Goal: Check status: Check status

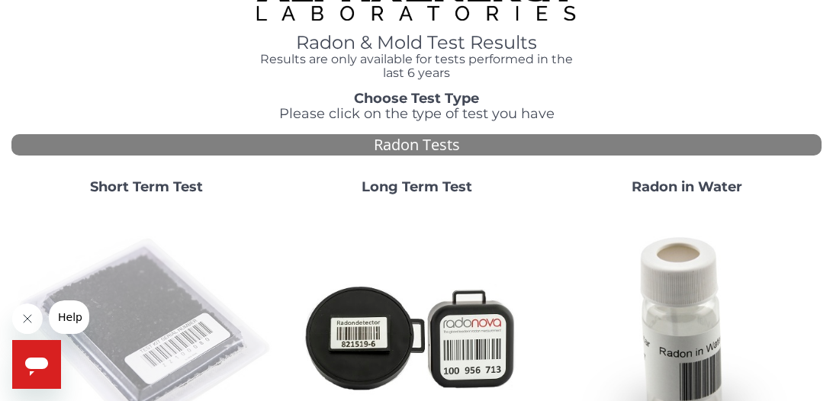
scroll to position [11, 0]
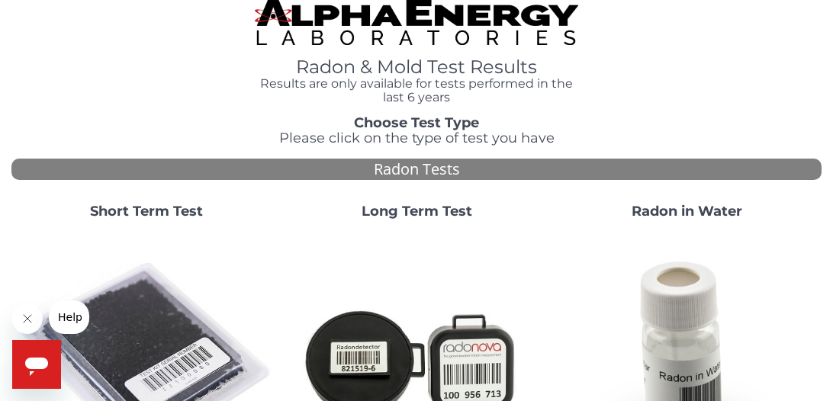
click at [158, 211] on strong "Short Term Test" at bounding box center [146, 211] width 113 height 17
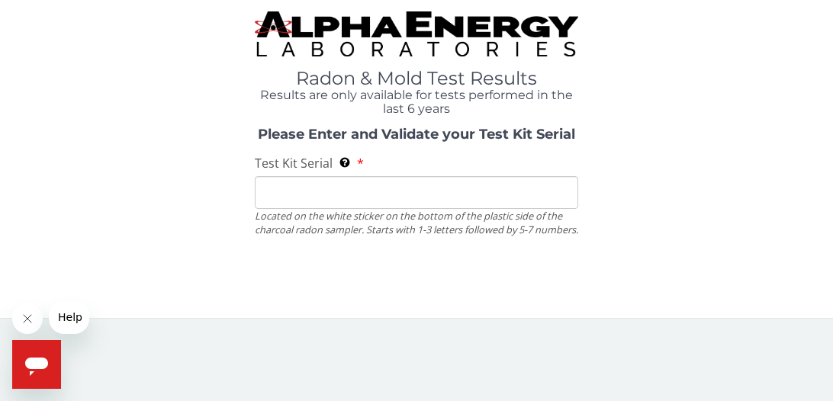
scroll to position [0, 0]
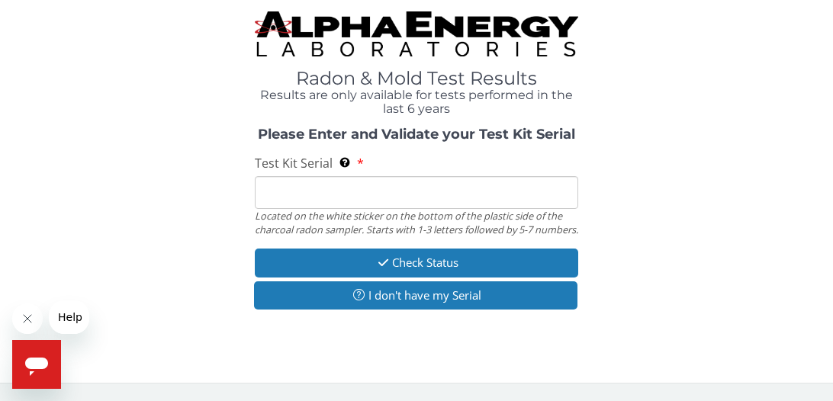
click at [386, 165] on div "Test Kit Serial Located on the white sticker on the bottom of the plastic side …" at bounding box center [417, 196] width 324 height 82
click at [407, 163] on div "Test Kit Serial Located on the white sticker on the bottom of the plastic side …" at bounding box center [417, 196] width 324 height 82
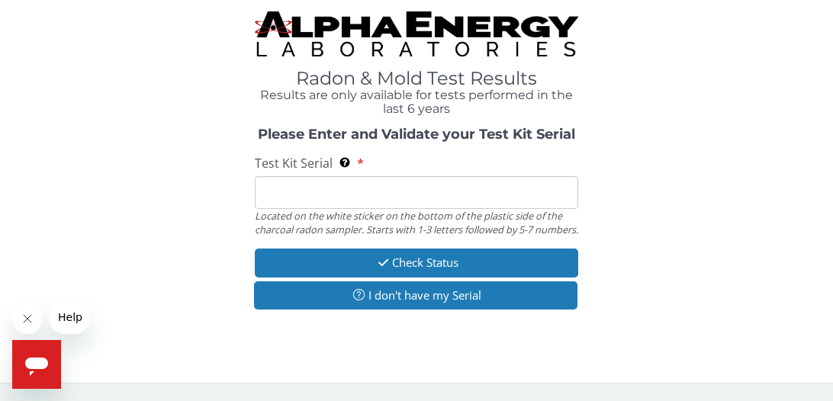
click at [407, 163] on div "Test Kit Serial Located on the white sticker on the bottom of the plastic side …" at bounding box center [417, 196] width 324 height 82
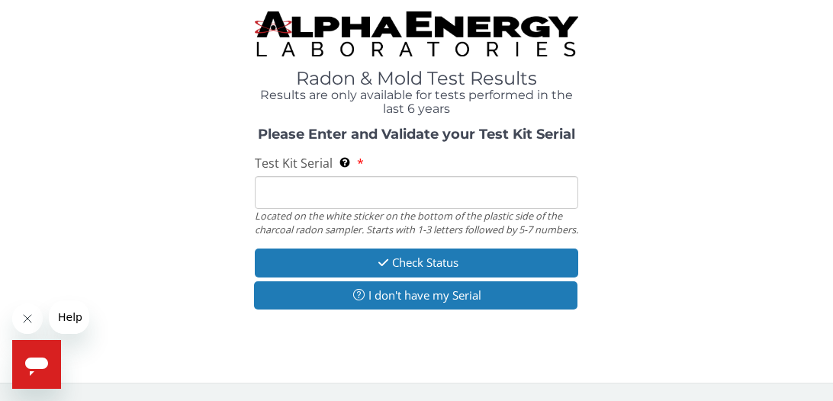
click at [407, 163] on div "Test Kit Serial Located on the white sticker on the bottom of the plastic side …" at bounding box center [417, 196] width 324 height 82
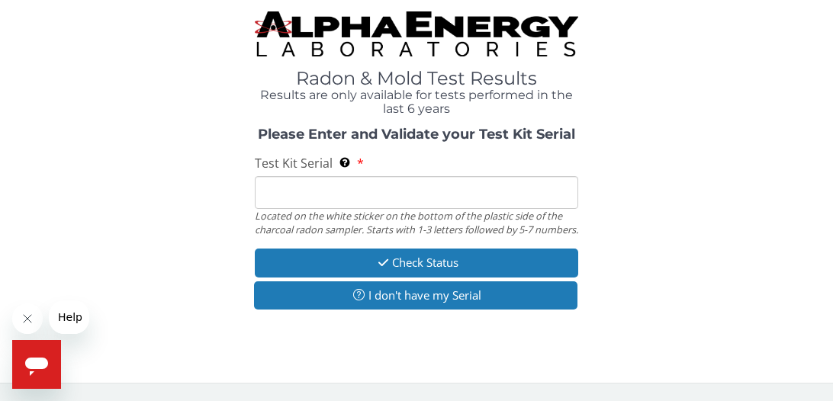
click at [407, 163] on div "Test Kit Serial Located on the white sticker on the bottom of the plastic side …" at bounding box center [417, 196] width 324 height 82
click at [407, 167] on div "Test Kit Serial Located on the white sticker on the bottom of the plastic side …" at bounding box center [417, 196] width 324 height 82
click at [407, 168] on div "Test Kit Serial Located on the white sticker on the bottom of the plastic side …" at bounding box center [417, 196] width 324 height 82
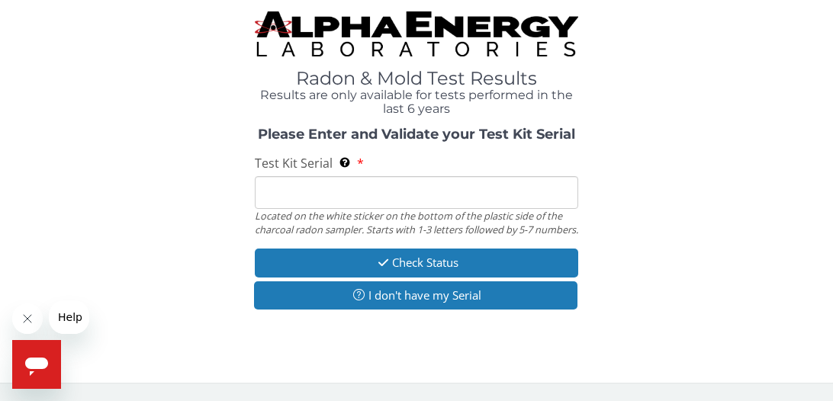
click at [362, 168] on div "Test Kit Serial Located on the white sticker on the bottom of the plastic side …" at bounding box center [417, 196] width 324 height 82
click at [358, 168] on label "Test Kit Serial Located on the white sticker on the bottom of the plastic side …" at bounding box center [309, 164] width 109 height 18
click at [358, 176] on input "Test Kit Serial Located on the white sticker on the bottom of the plastic side …" at bounding box center [417, 192] width 324 height 33
click at [358, 165] on label "Test Kit Serial Located on the white sticker on the bottom of the plastic side …" at bounding box center [309, 164] width 109 height 18
click at [358, 176] on input "Test Kit Serial Located on the white sticker on the bottom of the plastic side …" at bounding box center [417, 192] width 324 height 33
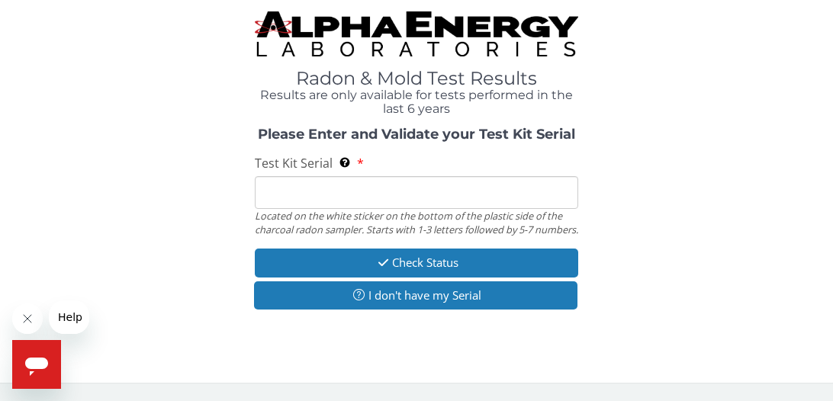
drag, startPoint x: 365, startPoint y: 168, endPoint x: 387, endPoint y: 172, distance: 21.7
click at [386, 172] on div "Test Kit Serial Located on the white sticker on the bottom of the plastic side …" at bounding box center [417, 196] width 324 height 82
click at [387, 172] on div "Test Kit Serial Located on the white sticker on the bottom of the plastic side …" at bounding box center [417, 196] width 324 height 82
click at [384, 166] on div "Test Kit Serial Located on the white sticker on the bottom of the plastic side …" at bounding box center [417, 196] width 324 height 82
click at [387, 156] on div "Test Kit Serial Located on the white sticker on the bottom of the plastic side …" at bounding box center [417, 196] width 324 height 82
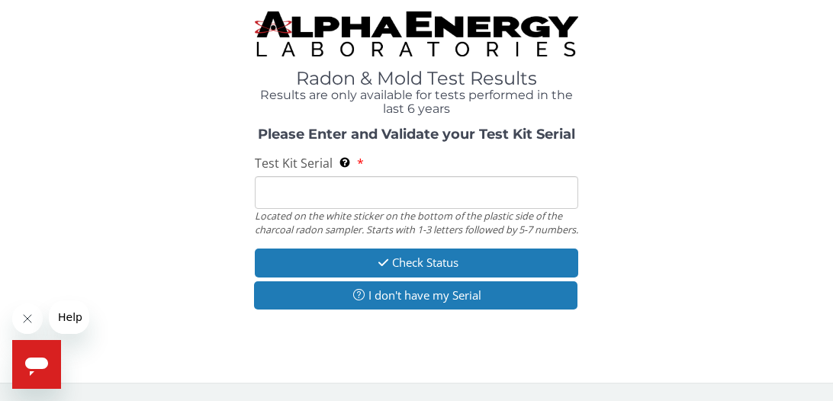
click at [387, 156] on div "Test Kit Serial Located on the white sticker on the bottom of the plastic side …" at bounding box center [417, 196] width 324 height 82
click at [358, 193] on input "Test Kit Serial Located on the white sticker on the bottom of the plastic side …" at bounding box center [417, 192] width 324 height 33
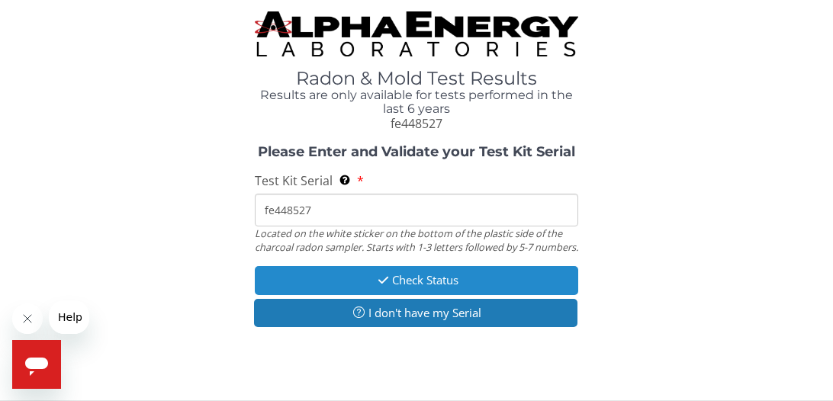
type input "fe448527"
click at [436, 294] on button "Check Status" at bounding box center [417, 280] width 324 height 28
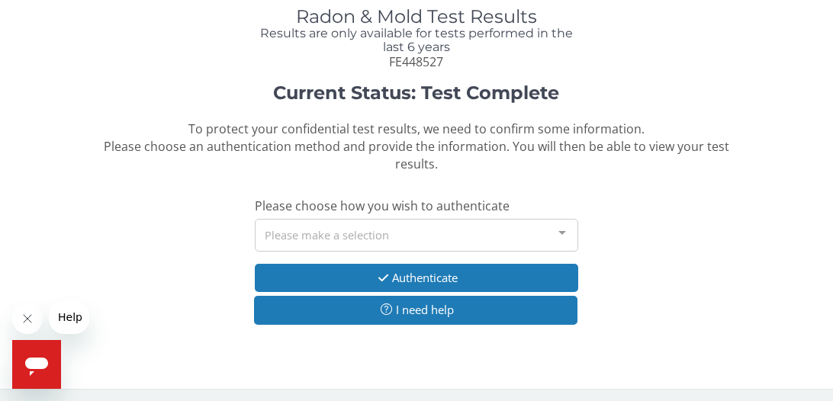
scroll to position [64, 0]
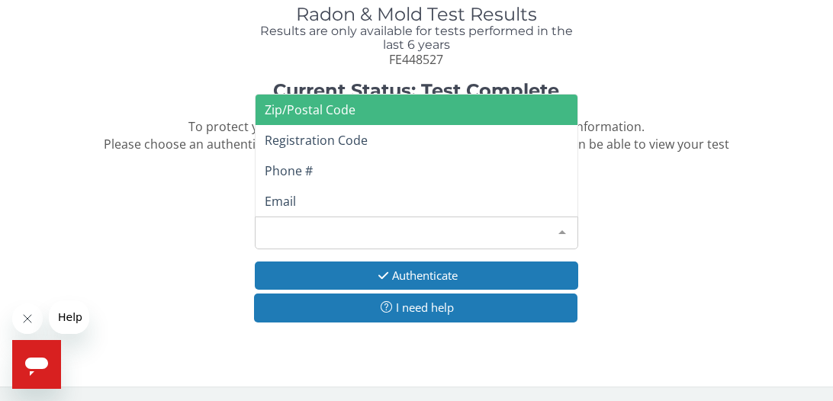
click at [562, 230] on div at bounding box center [562, 231] width 31 height 29
click at [367, 114] on span "Zip/Postal Code" at bounding box center [417, 110] width 323 height 31
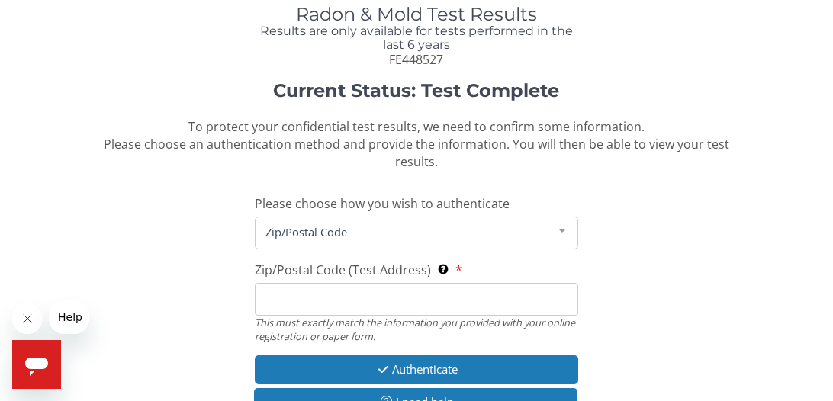
click at [367, 231] on span "Zip/Postal Code" at bounding box center [405, 231] width 286 height 17
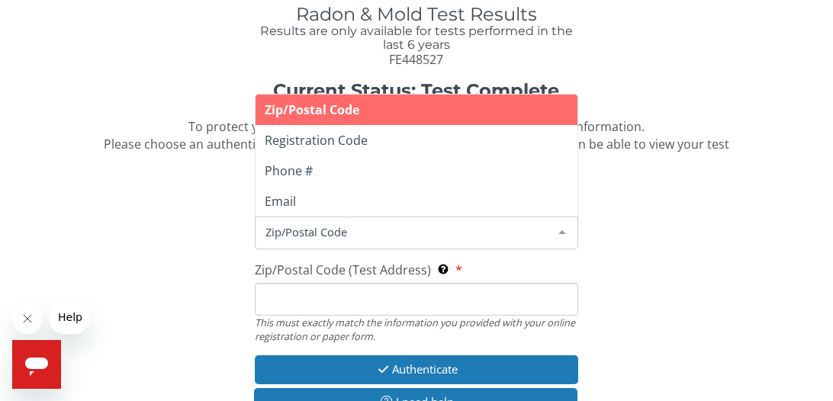
click at [367, 234] on span "Zip/Postal Code" at bounding box center [405, 231] width 286 height 17
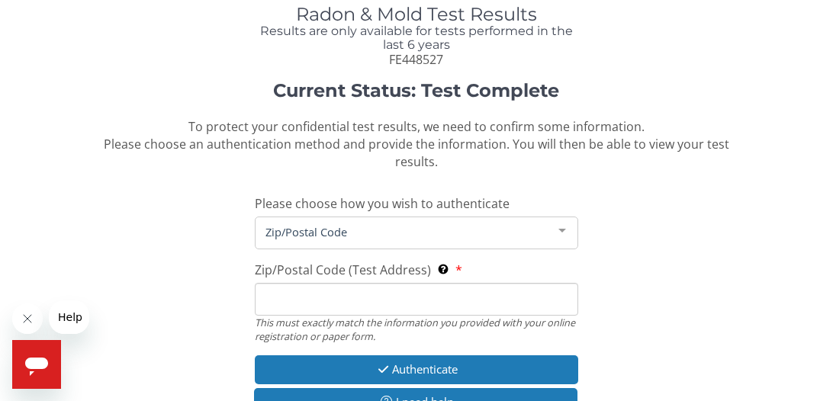
click at [565, 230] on div at bounding box center [562, 231] width 31 height 29
click at [561, 231] on div at bounding box center [562, 231] width 31 height 29
click at [461, 239] on span "Zip/Postal Code" at bounding box center [405, 231] width 286 height 17
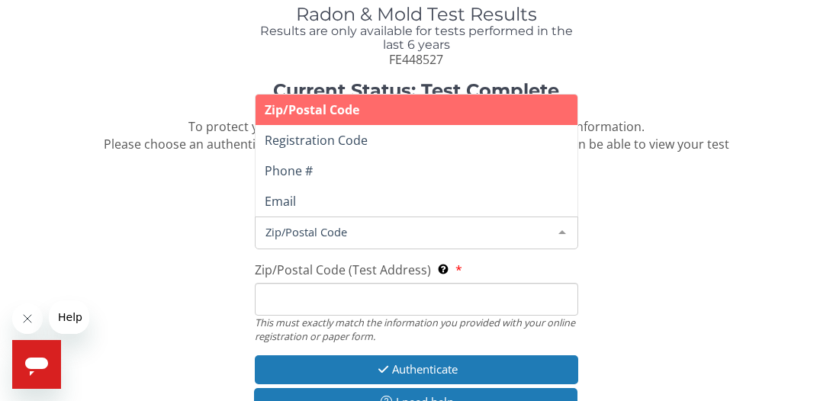
click at [461, 239] on span "Zip/Postal Code" at bounding box center [405, 231] width 286 height 17
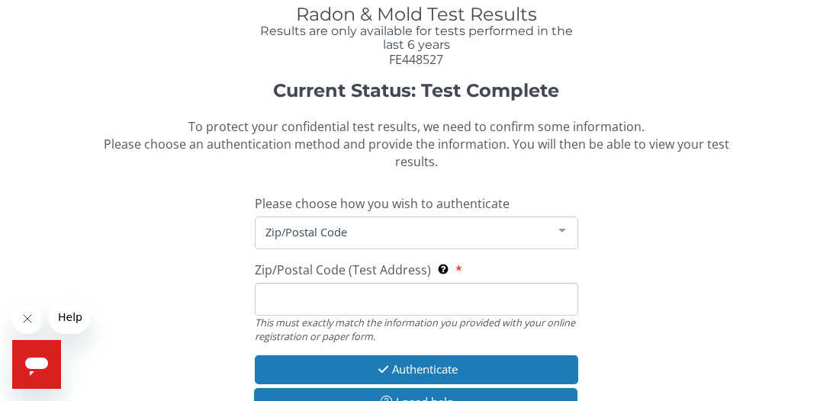
click at [477, 268] on div "Zip/Postal Code (Test Address) This must exactly match the information you prov…" at bounding box center [417, 303] width 324 height 82
click at [397, 271] on span "Zip/Postal Code (Test Address)" at bounding box center [343, 270] width 176 height 17
click at [397, 283] on input "Zip/Postal Code (Test Address) This must exactly match the information you prov…" at bounding box center [417, 299] width 324 height 33
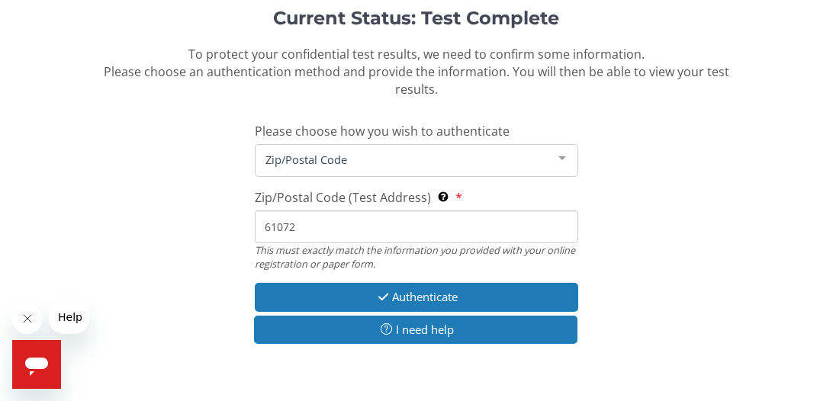
scroll to position [137, 0]
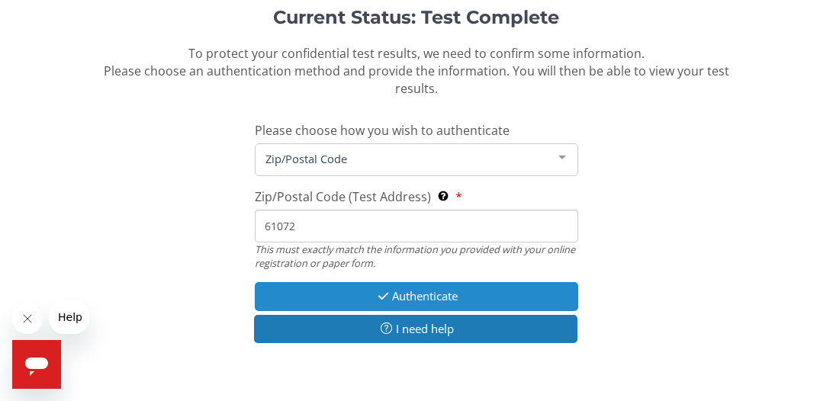
type input "61072"
click at [471, 300] on button "Authenticate" at bounding box center [417, 296] width 324 height 28
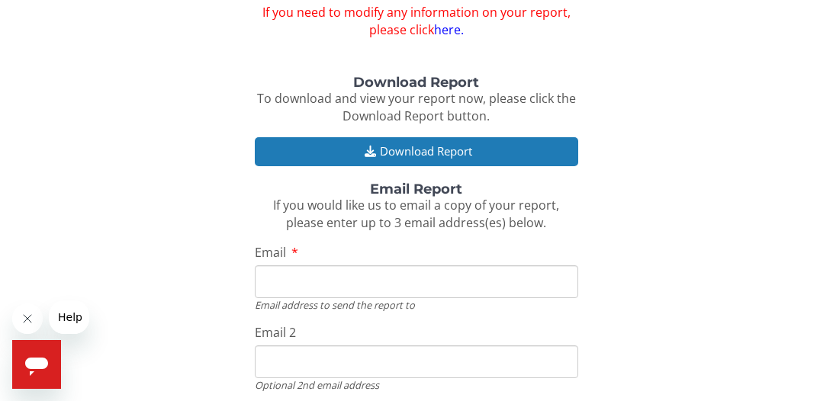
scroll to position [285, 0]
